Goal: Task Accomplishment & Management: Complete application form

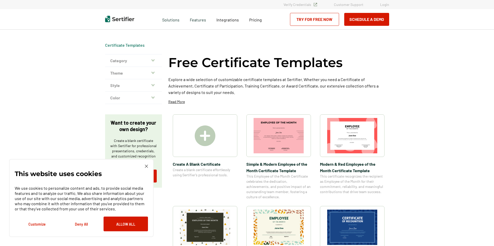
click at [203, 136] on img at bounding box center [205, 135] width 21 height 21
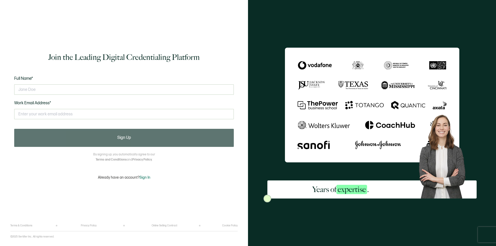
click at [146, 177] on span "Sign In" at bounding box center [144, 177] width 11 height 4
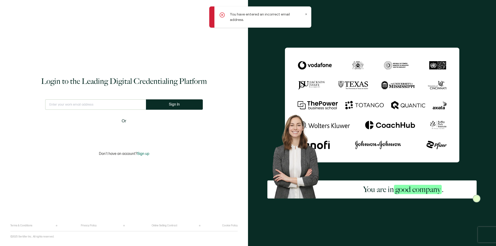
click at [94, 106] on input "text" at bounding box center [95, 104] width 101 height 10
click at [140, 154] on span "Sign up" at bounding box center [143, 154] width 12 height 4
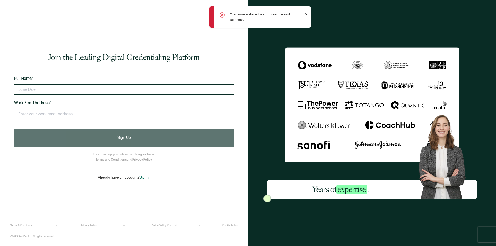
click at [95, 90] on input "text" at bounding box center [123, 89] width 219 height 10
click at [112, 115] on input "text" at bounding box center [123, 114] width 219 height 10
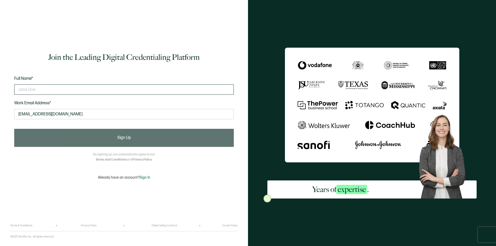
type input "cikat.300hgaming@gmail.com"
click at [114, 91] on input "text" at bounding box center [123, 89] width 219 height 10
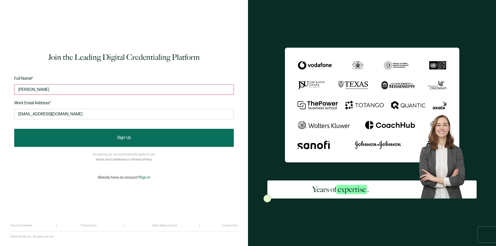
type input "John Doe"
click at [144, 139] on button "Sign Up" at bounding box center [123, 138] width 219 height 18
